Goal: Task Accomplishment & Management: Manage account settings

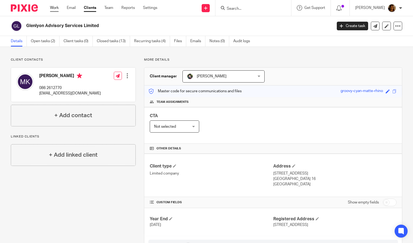
click at [55, 8] on link "Work" at bounding box center [54, 7] width 9 height 5
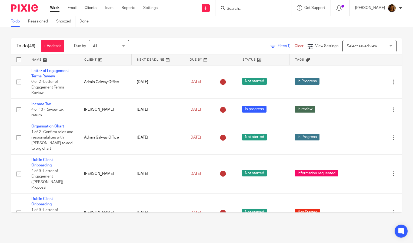
click at [42, 58] on link at bounding box center [52, 59] width 52 height 11
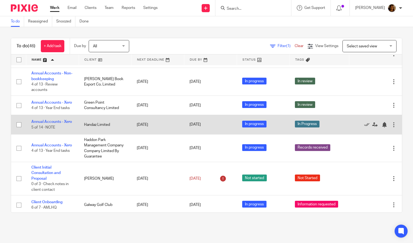
scroll to position [26, 0]
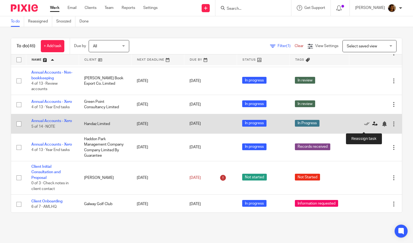
click at [372, 127] on icon at bounding box center [374, 123] width 5 height 5
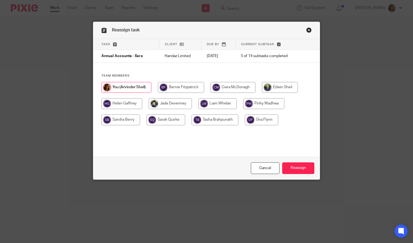
click at [151, 115] on input "radio" at bounding box center [166, 119] width 39 height 11
radio input "true"
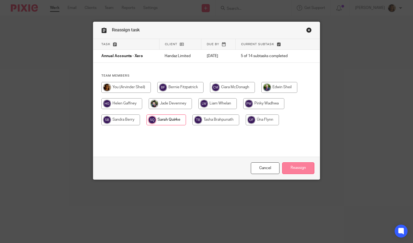
click at [295, 168] on input "Reassign" at bounding box center [298, 168] width 32 height 12
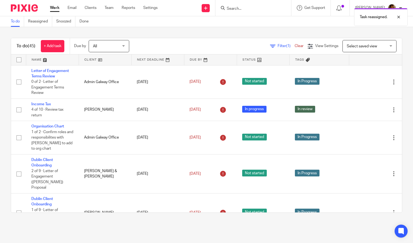
click at [35, 58] on link at bounding box center [52, 59] width 52 height 11
